Goal: Transaction & Acquisition: Purchase product/service

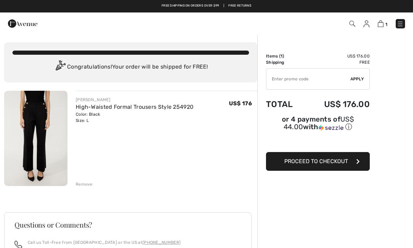
click at [319, 166] on button "Proceed to Checkout" at bounding box center [318, 161] width 104 height 19
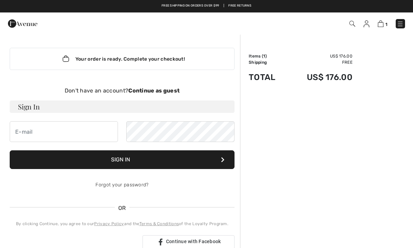
click at [165, 92] on strong "Continue as guest" at bounding box center [153, 90] width 51 height 7
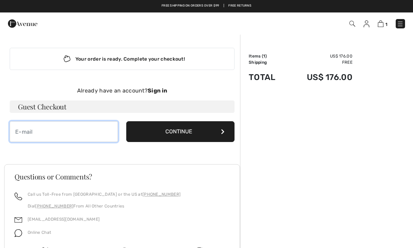
click at [91, 134] on input "email" at bounding box center [64, 131] width 108 height 21
type input "[EMAIL_ADDRESS][DOMAIN_NAME]"
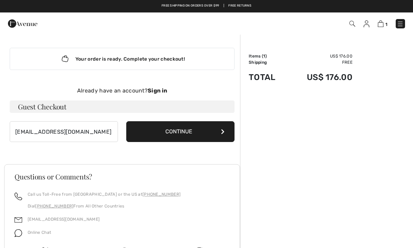
click at [186, 139] on button "Continue" at bounding box center [180, 131] width 108 height 21
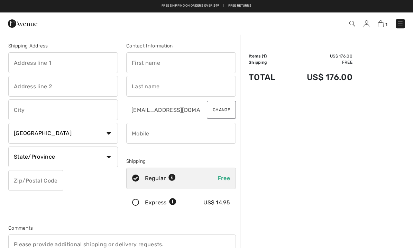
click at [71, 64] on input "text" at bounding box center [63, 62] width 110 height 21
type input "12 Dressage Ct"
click at [162, 64] on input "text" at bounding box center [181, 62] width 110 height 21
type input "Shirley"
click at [182, 91] on input "text" at bounding box center [181, 86] width 110 height 21
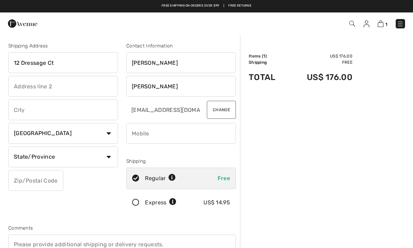
type input "[PERSON_NAME]"
click at [66, 108] on input "text" at bounding box center [63, 109] width 110 height 21
type input "c"
type input "[GEOGRAPHIC_DATA]"
click at [65, 137] on select "Country Canada United States Afghanistan Aland Islands Albania Algeria American…" at bounding box center [63, 133] width 110 height 21
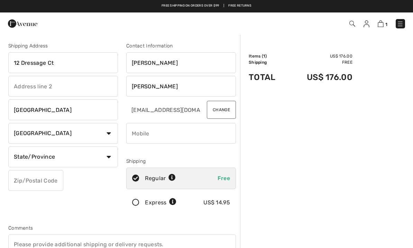
select select "US"
click at [93, 159] on select "State/Province Alabama Alaska American Samoa Arizona Arkansas California Colora…" at bounding box center [63, 156] width 110 height 21
select select "NJ"
click at [177, 134] on input "phone" at bounding box center [181, 133] width 110 height 21
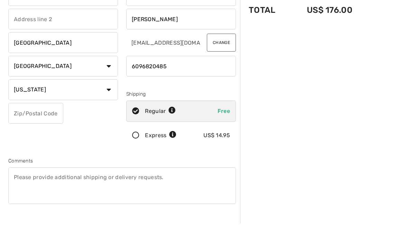
scroll to position [48, 0]
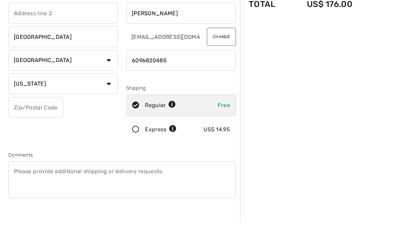
type input "6096820485"
click at [50, 122] on input "text" at bounding box center [35, 132] width 55 height 21
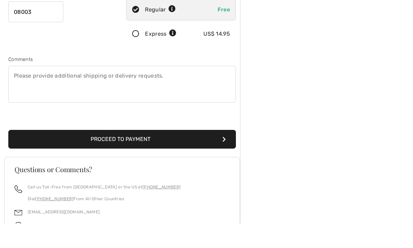
scroll to position [148, 0]
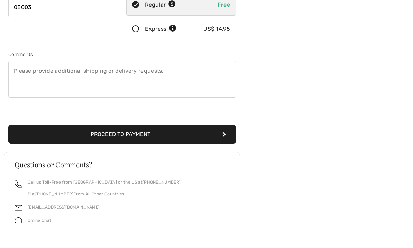
type input "08003"
click at [136, 150] on button "Proceed to Payment" at bounding box center [121, 159] width 227 height 19
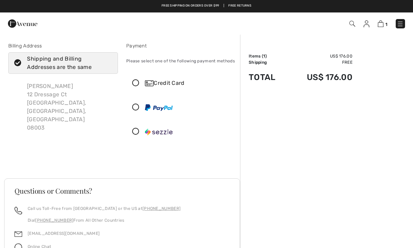
click at [135, 86] on icon at bounding box center [136, 83] width 18 height 7
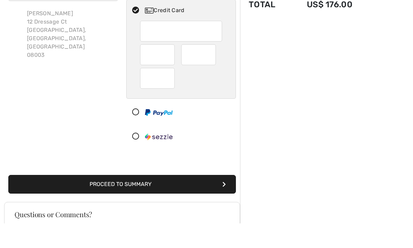
scroll to position [48, 0]
click at [138, 199] on button "Proceed to Summary" at bounding box center [121, 208] width 227 height 19
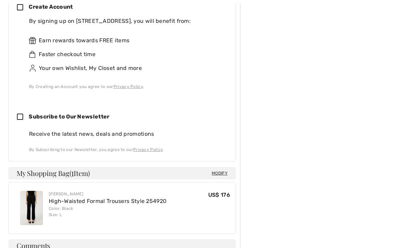
scroll to position [352, 0]
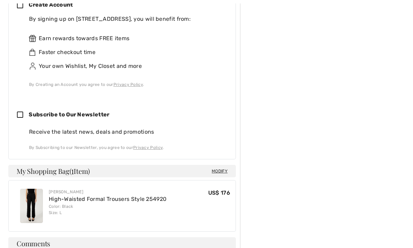
click at [24, 121] on div "Subscribe to Our Newsletter" at bounding box center [122, 114] width 210 height 21
checkbox input "true"
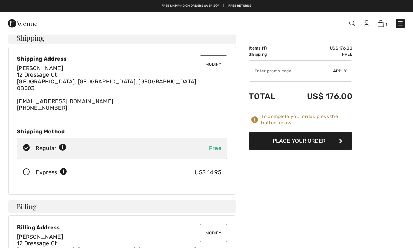
scroll to position [0, 0]
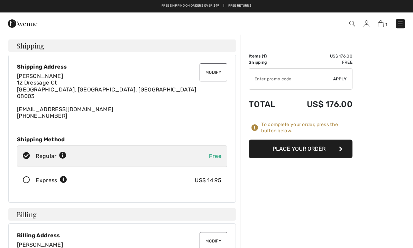
click at [301, 150] on button "Place Your Order" at bounding box center [301, 148] width 104 height 19
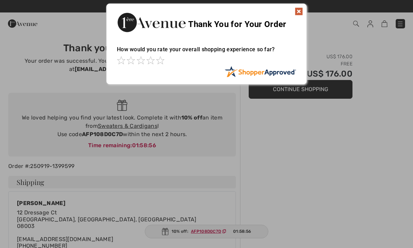
click at [295, 12] on img at bounding box center [299, 11] width 8 height 8
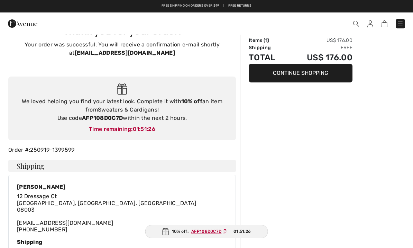
scroll to position [16, 0]
